Goal: Book appointment/travel/reservation

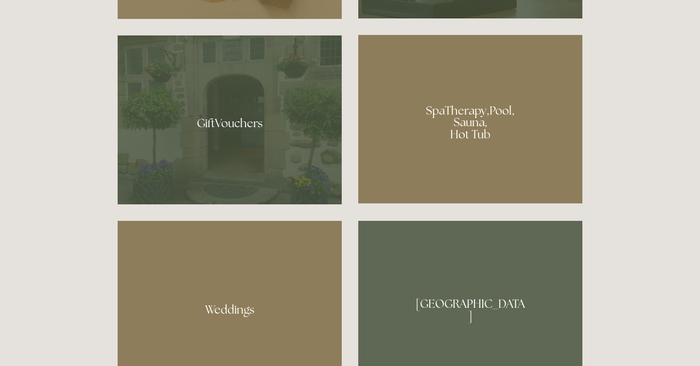
scroll to position [754, 0]
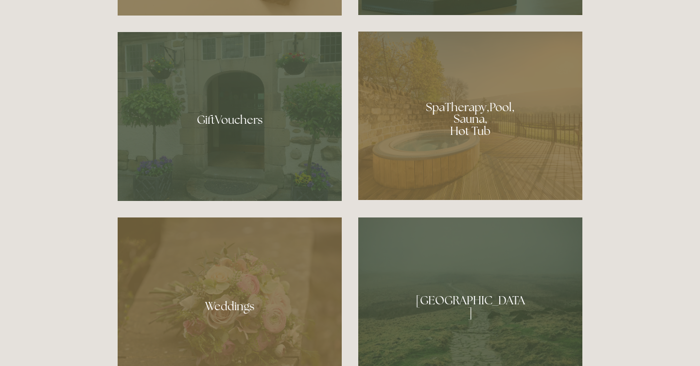
click at [448, 118] on div at bounding box center [470, 116] width 224 height 169
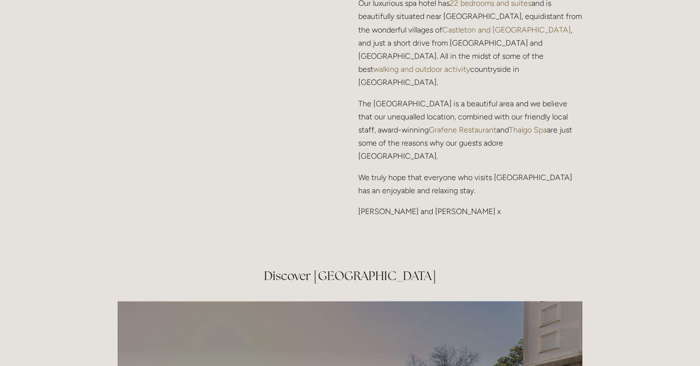
scroll to position [1338, 0]
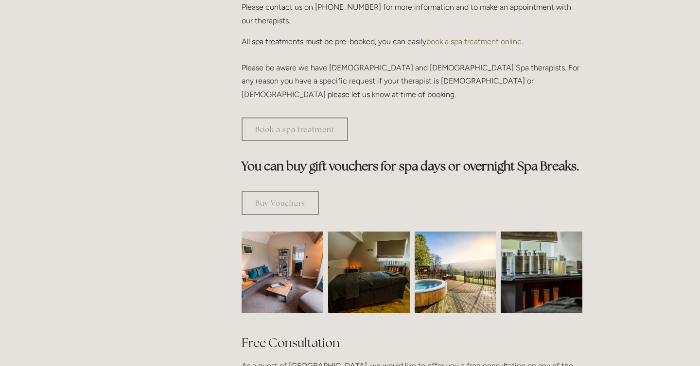
scroll to position [471, 0]
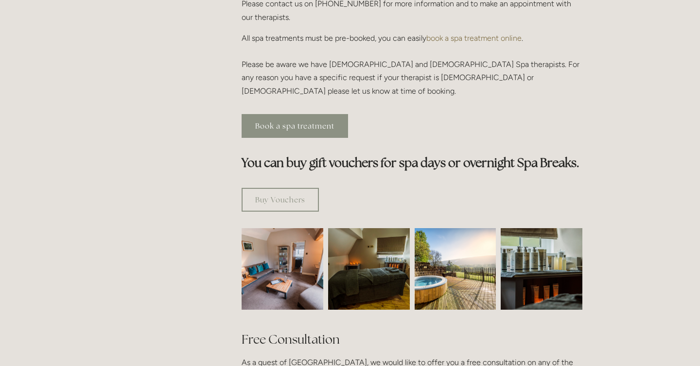
click at [323, 114] on link "Book a spa treatment" at bounding box center [295, 126] width 106 height 24
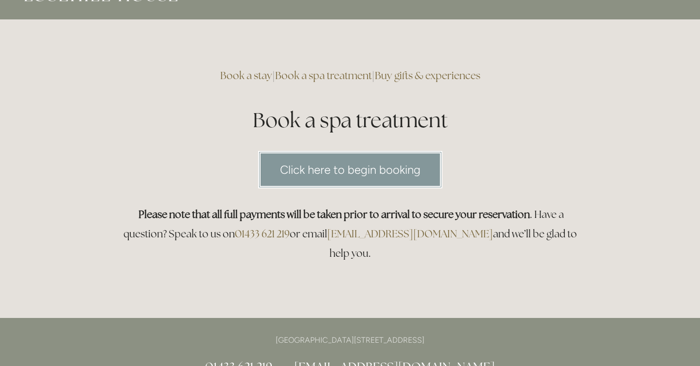
scroll to position [29, 0]
click at [397, 168] on link "Click here to begin booking" at bounding box center [350, 170] width 184 height 37
